Goal: Check status: Check status

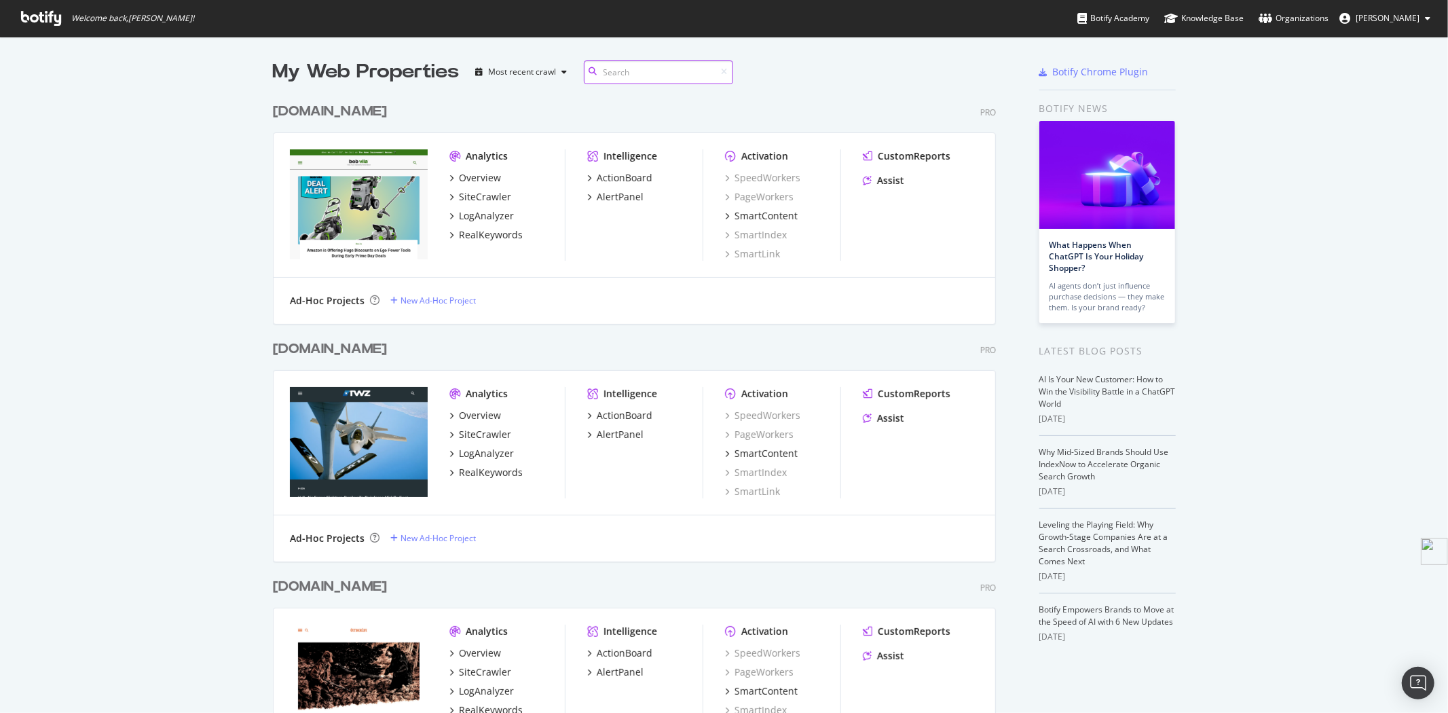
scroll to position [2184, 0]
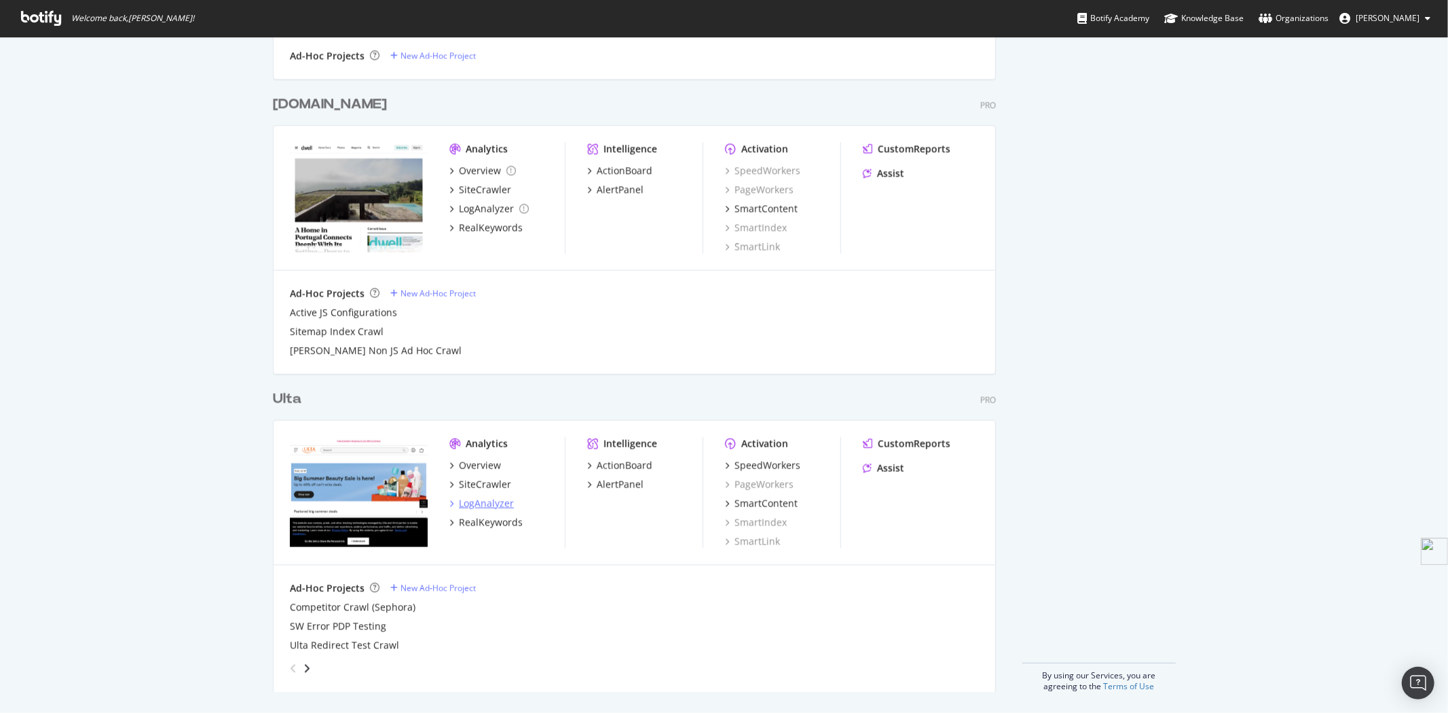
click at [483, 504] on div "LogAnalyzer" at bounding box center [486, 503] width 55 height 14
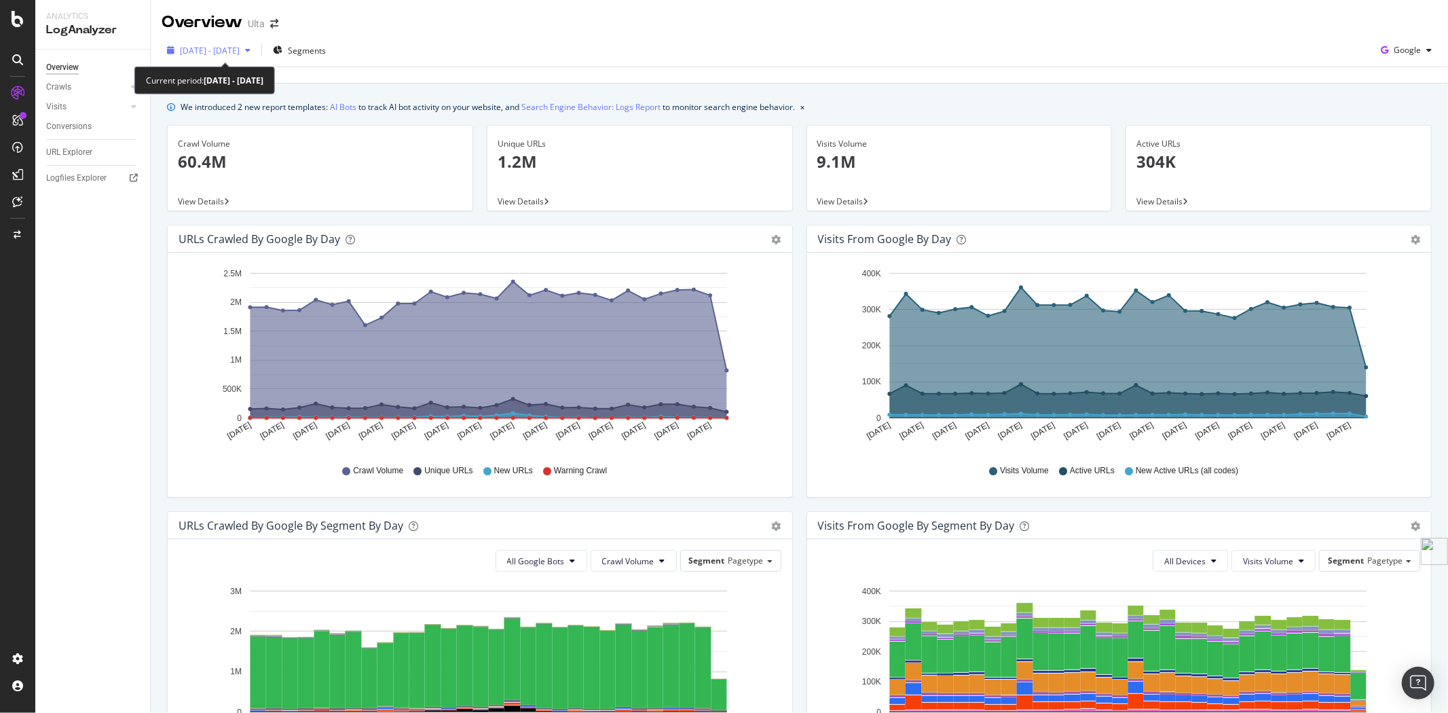
click at [193, 45] on span "[DATE] - [DATE]" at bounding box center [210, 51] width 60 height 12
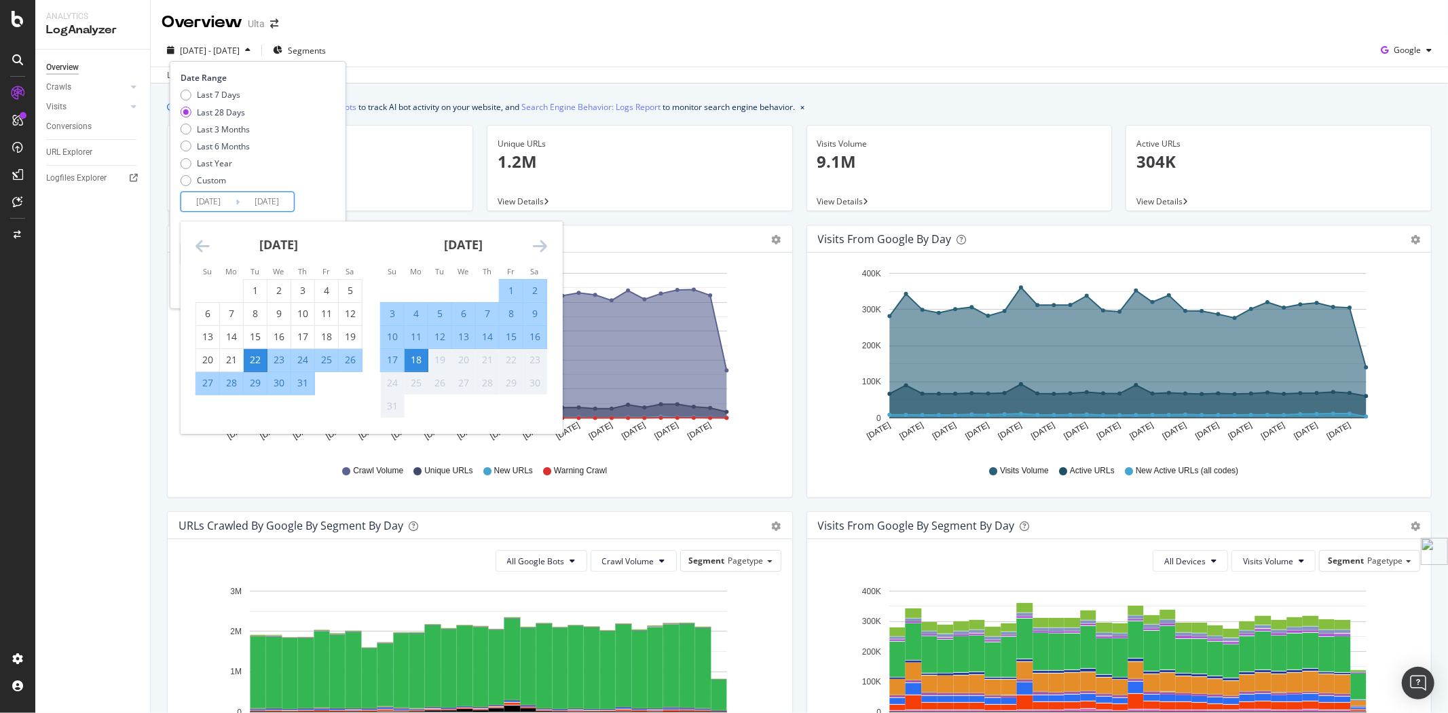
click at [221, 198] on input "[DATE]" at bounding box center [208, 201] width 54 height 19
click at [204, 245] on icon "Move backward to switch to the previous month." at bounding box center [203, 246] width 14 height 16
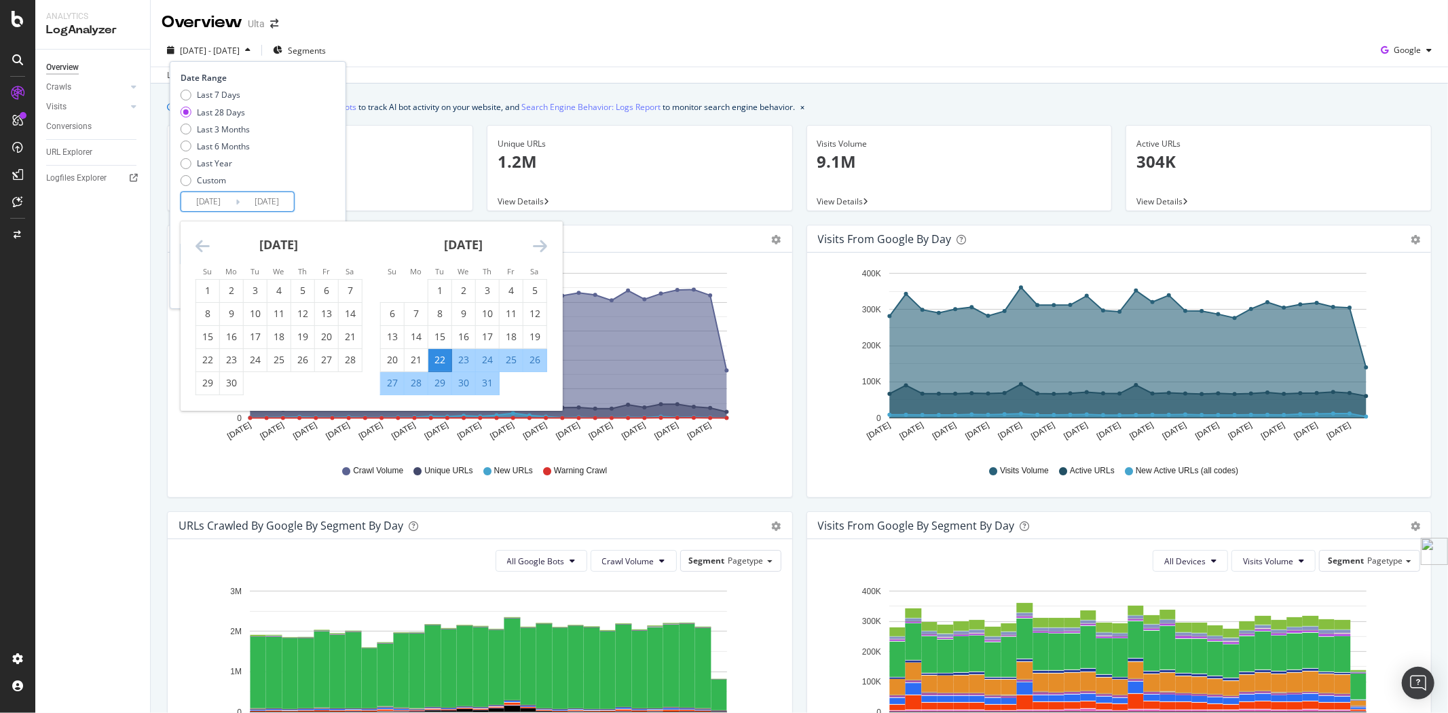
click at [204, 245] on icon "Move backward to switch to the previous month." at bounding box center [203, 246] width 14 height 16
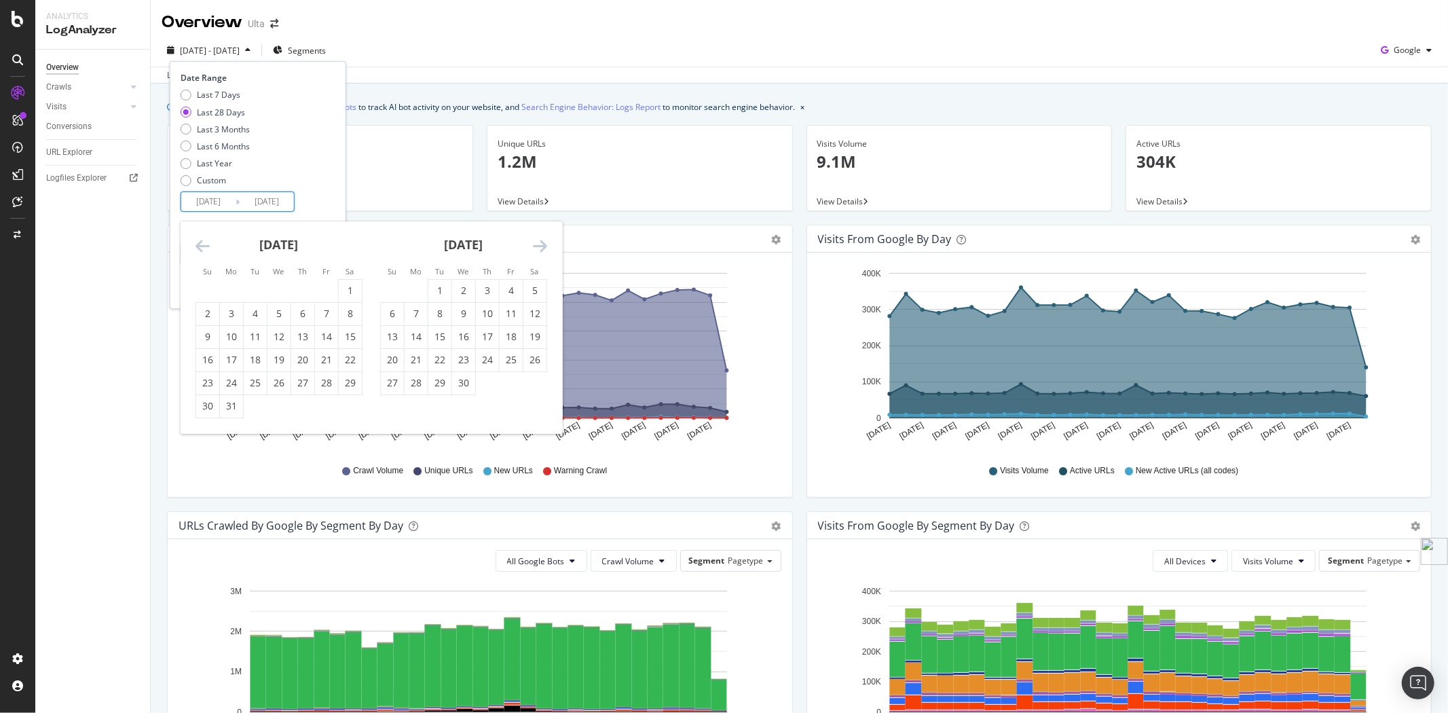
click at [204, 245] on icon "Move backward to switch to the previous month." at bounding box center [203, 246] width 14 height 16
click at [324, 290] on div "1" at bounding box center [326, 291] width 23 height 14
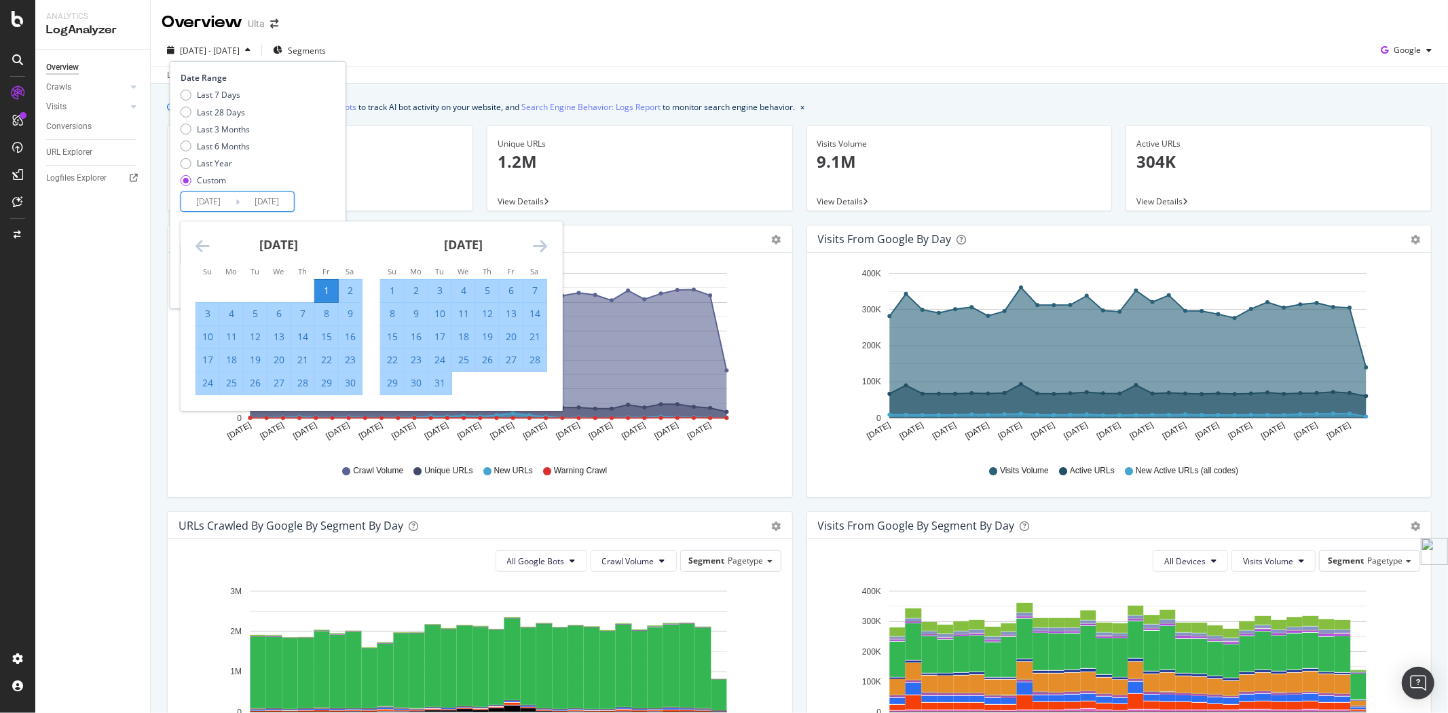
type input "[DATE]"
click at [355, 384] on div "30" at bounding box center [350, 383] width 23 height 14
type input "[DATE]"
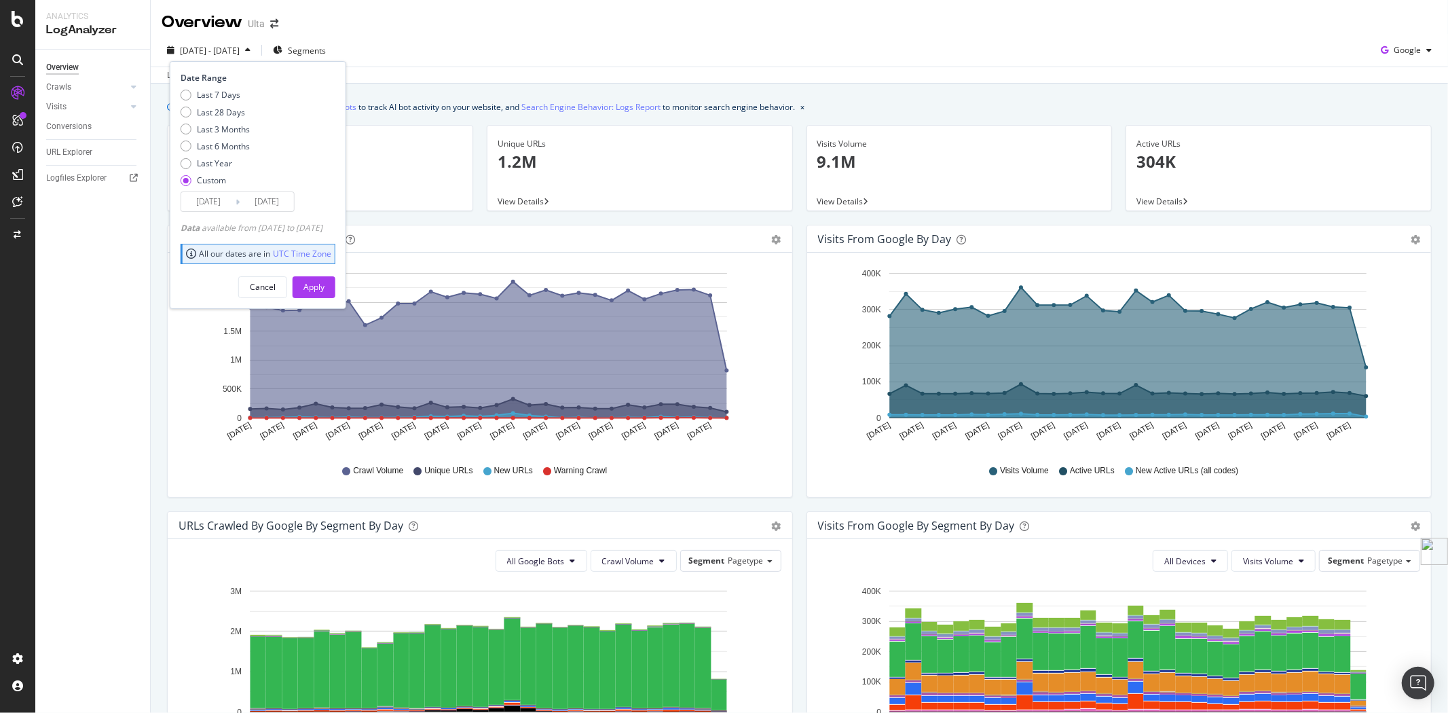
click at [335, 274] on div "Cancel Apply" at bounding box center [258, 282] width 155 height 32
click at [324, 291] on div "Apply" at bounding box center [313, 287] width 21 height 12
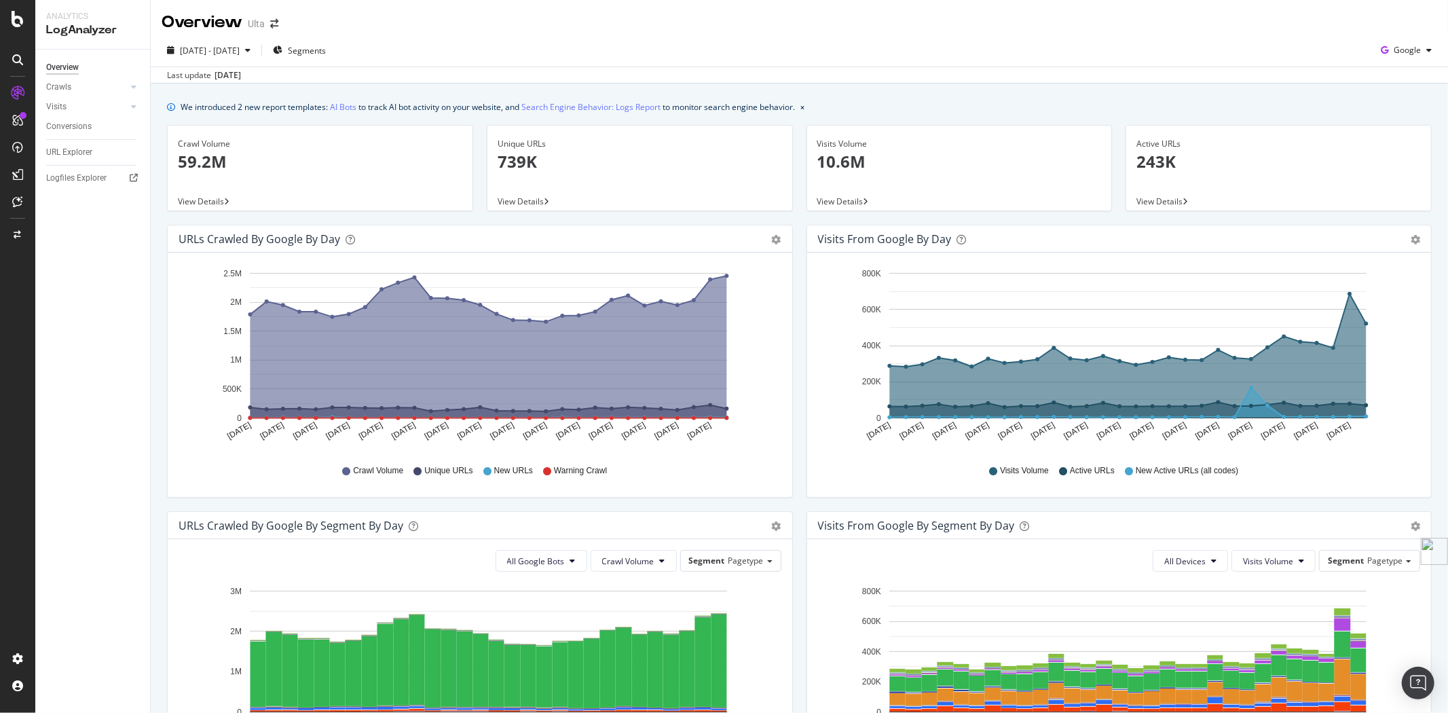
click at [215, 196] on span "View Details" at bounding box center [201, 202] width 46 height 12
click at [772, 240] on icon "gear" at bounding box center [777, 240] width 10 height 10
click at [711, 289] on span "Table" at bounding box center [737, 291] width 109 height 18
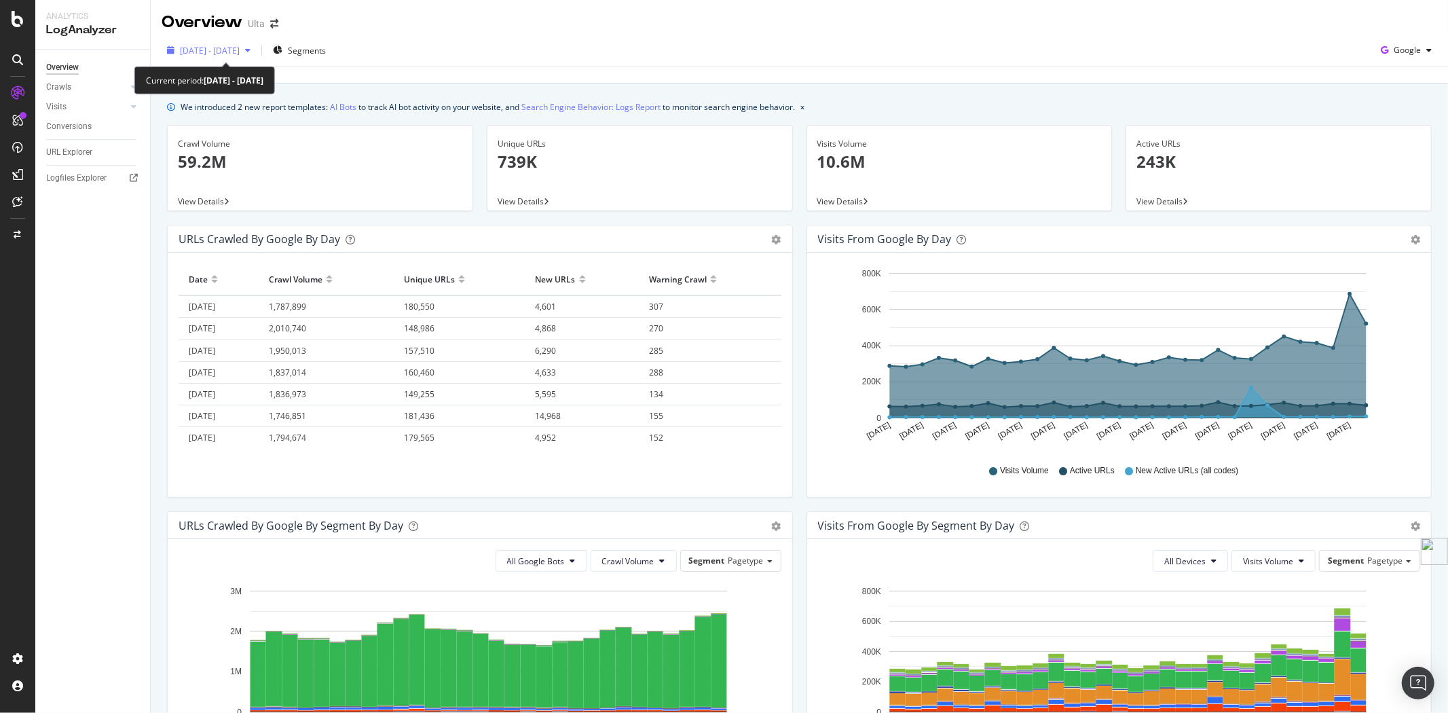
click at [236, 52] on span "[DATE] - [DATE]" at bounding box center [210, 51] width 60 height 12
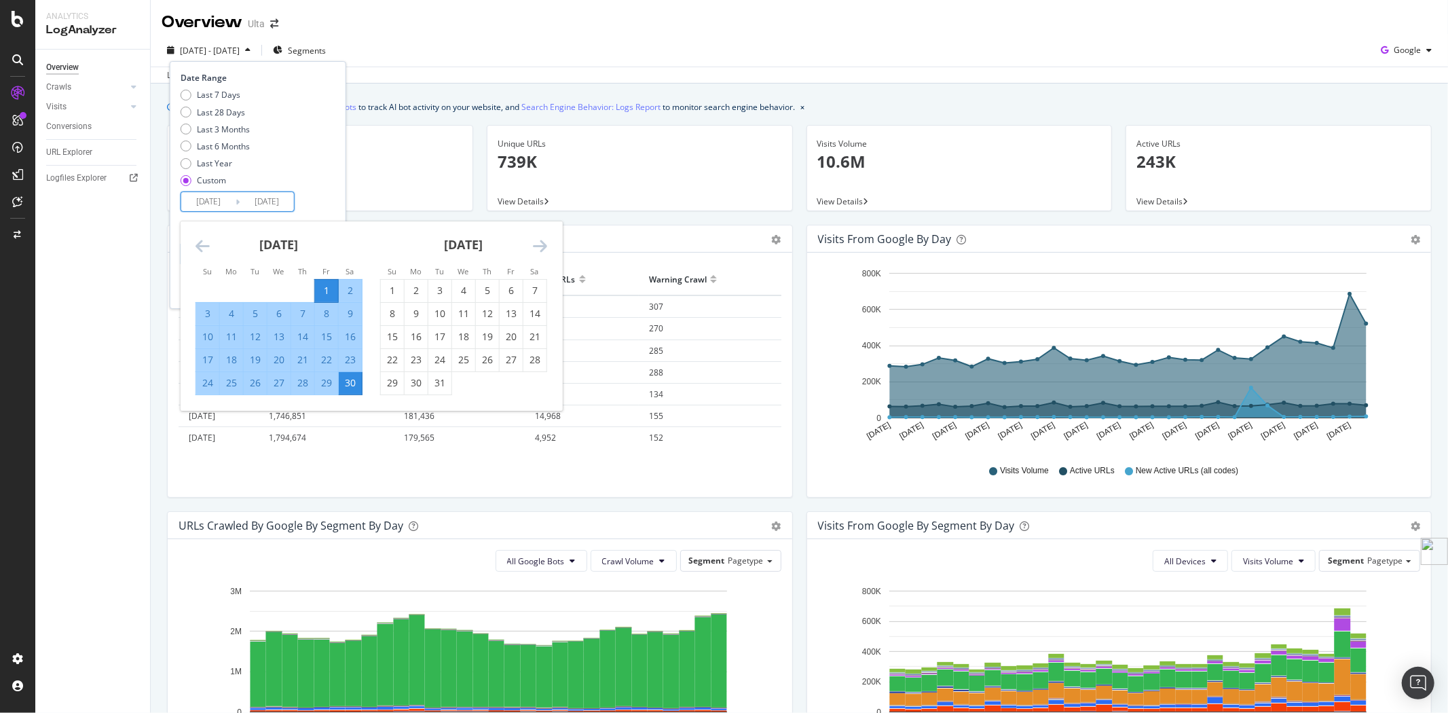
click at [231, 200] on input "[DATE]" at bounding box center [208, 201] width 54 height 19
click at [544, 247] on icon "Move forward to switch to the next month." at bounding box center [540, 246] width 14 height 16
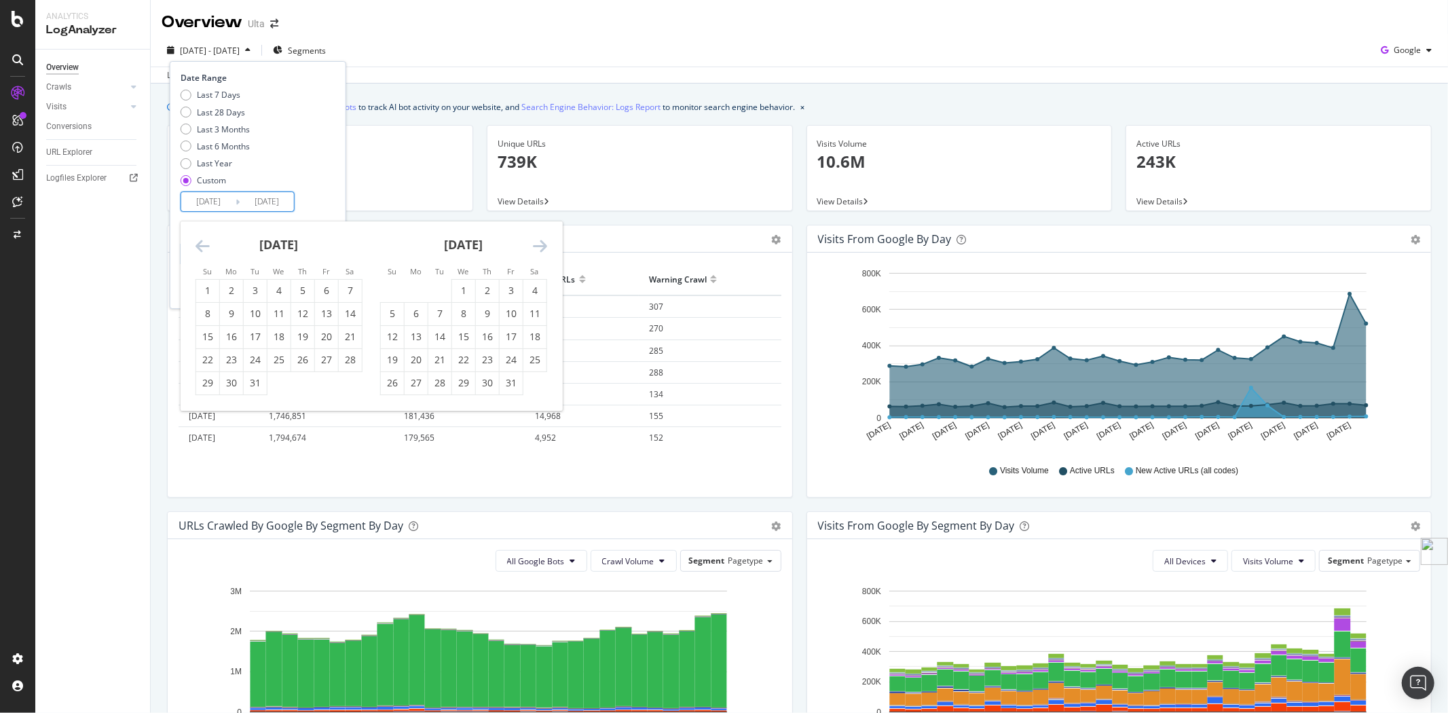
click at [544, 247] on icon "Move forward to switch to the next month." at bounding box center [540, 246] width 14 height 16
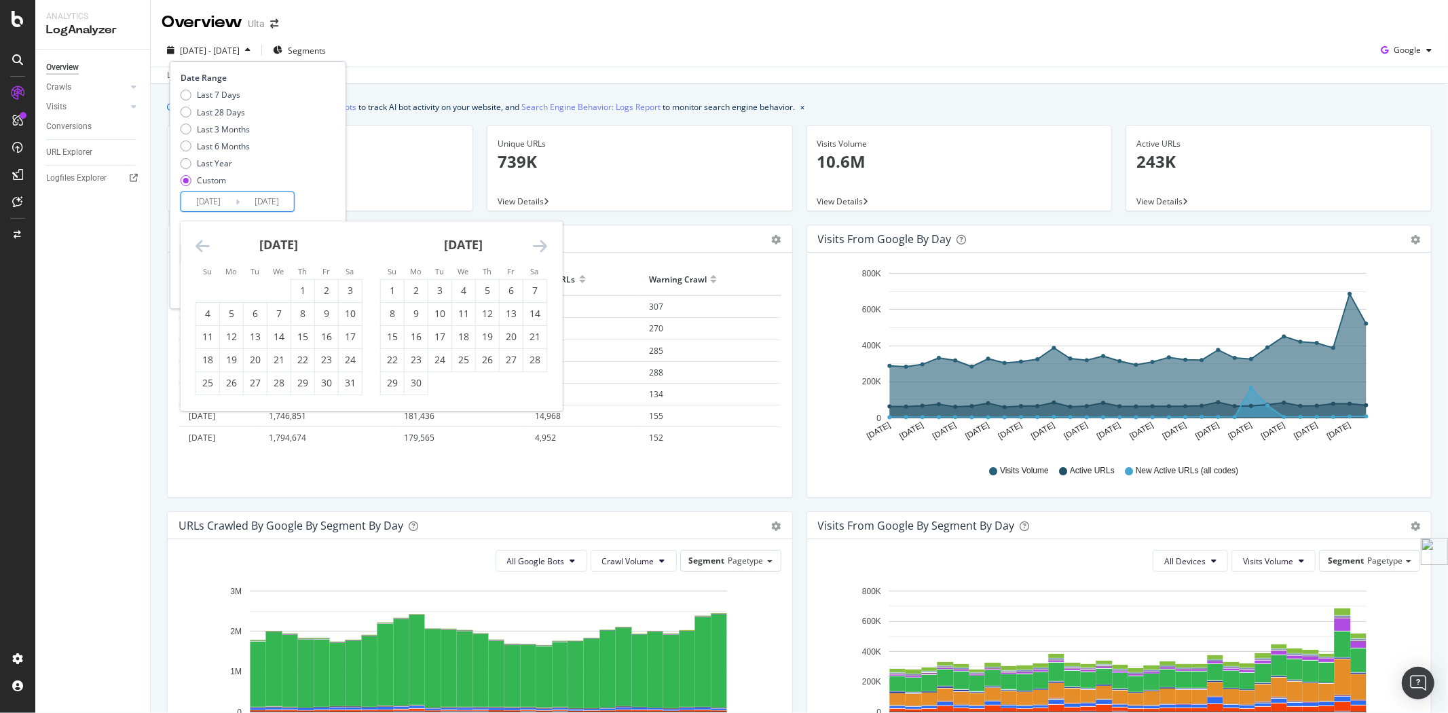
click at [544, 247] on icon "Move forward to switch to the next month." at bounding box center [540, 246] width 14 height 16
click at [432, 280] on div "1" at bounding box center [439, 291] width 23 height 22
type input "[DATE]"
click at [494, 382] on div "31" at bounding box center [487, 383] width 23 height 14
type input "[DATE]"
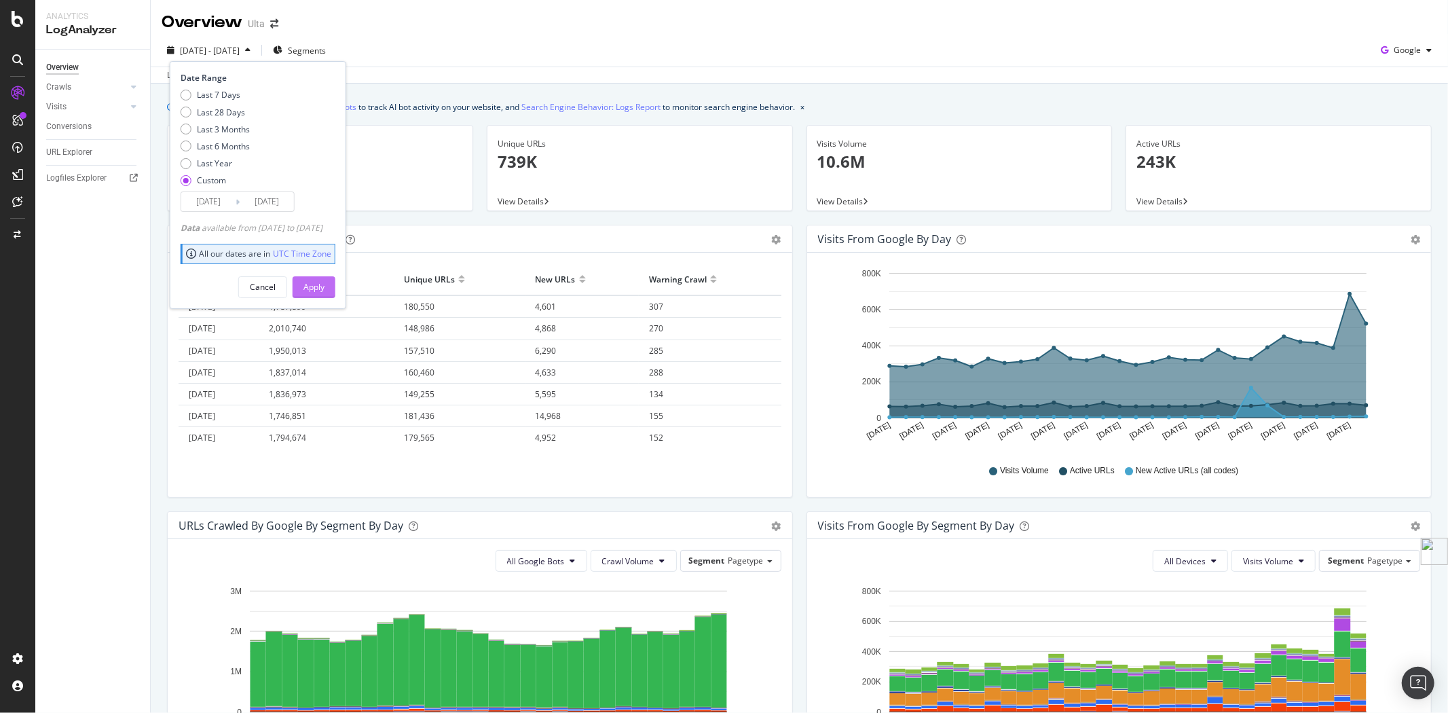
click at [324, 288] on div "Apply" at bounding box center [313, 287] width 21 height 12
